Goal: Transaction & Acquisition: Purchase product/service

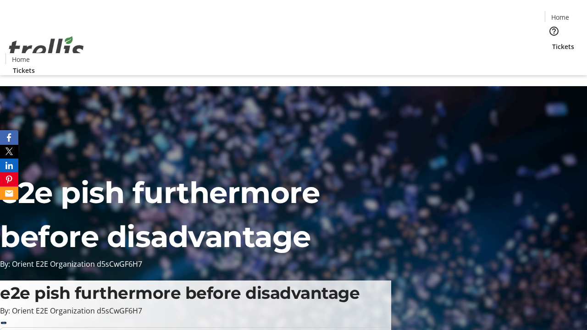
click at [552, 42] on span "Tickets" at bounding box center [563, 47] width 22 height 10
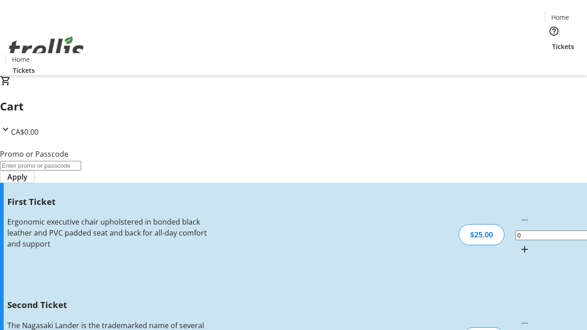
click at [519, 244] on mat-icon "Increment by one" at bounding box center [524, 249] width 11 height 11
type input "1"
type input "2"
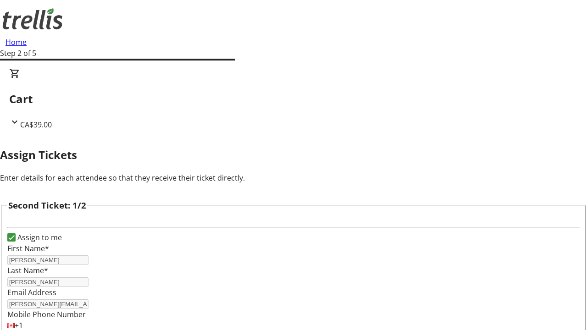
type input "Layla"
type input "[PERSON_NAME]"
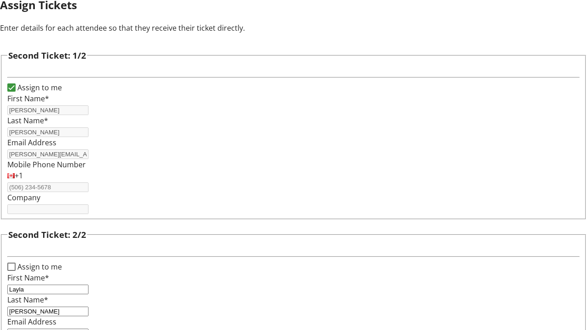
type input "[EMAIL_ADDRESS][DOMAIN_NAME]"
